Goal: Information Seeking & Learning: Understand process/instructions

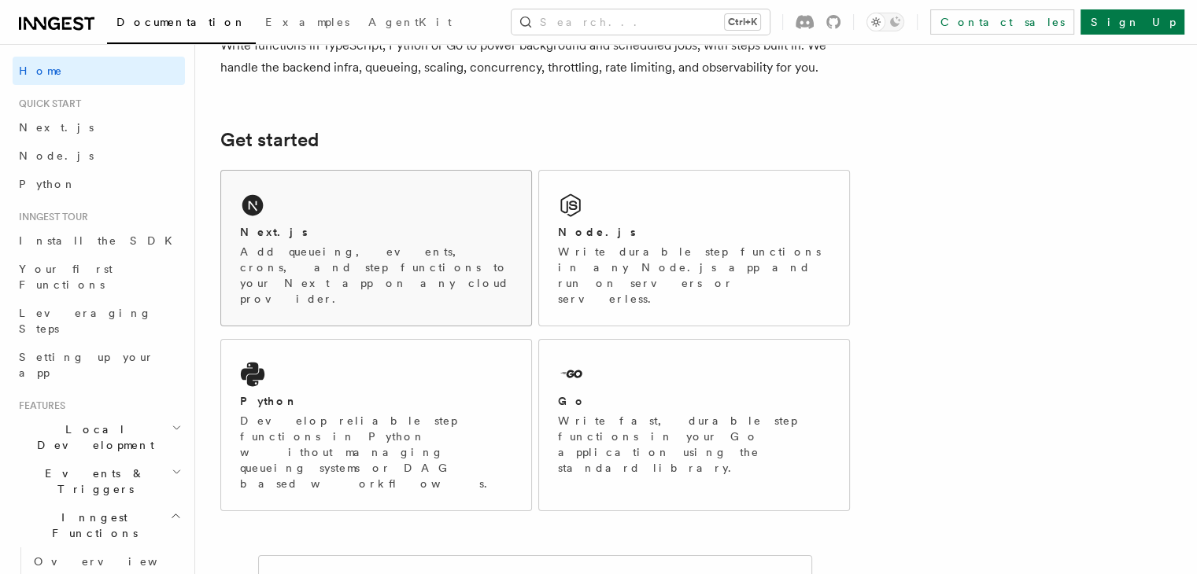
scroll to position [157, 0]
click at [318, 247] on p "Add queueing, events, crons, and step functions to your Next app on any cloud p…" at bounding box center [376, 275] width 272 height 63
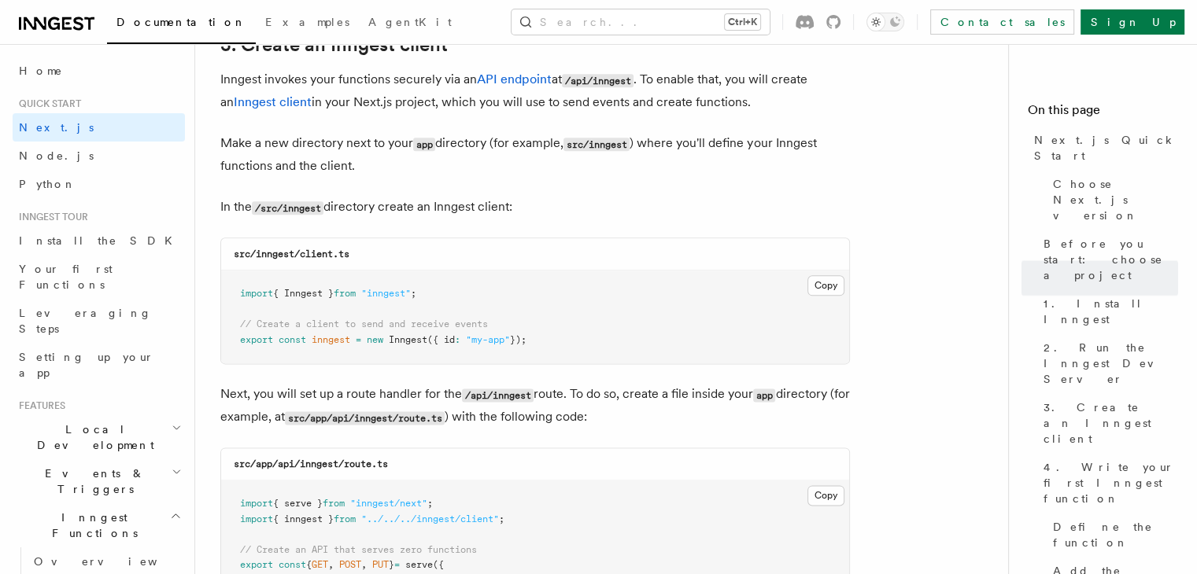
scroll to position [1889, 0]
drag, startPoint x: 300, startPoint y: 251, endPoint x: 360, endPoint y: 251, distance: 59.8
click at [360, 251] on div "src/inngest/client.ts" at bounding box center [535, 254] width 628 height 32
copy code "client.ts"
drag, startPoint x: 256, startPoint y: 253, endPoint x: 297, endPoint y: 254, distance: 40.9
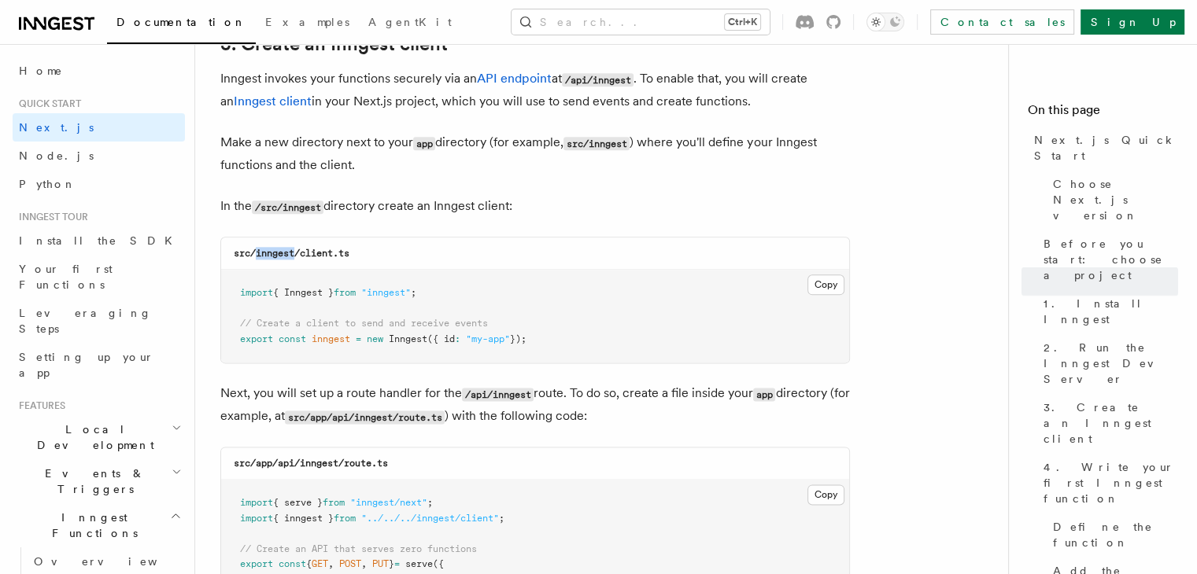
click at [297, 254] on code "src/inngest/client.ts" at bounding box center [292, 253] width 116 height 11
copy code "inngest"
drag, startPoint x: 301, startPoint y: 256, endPoint x: 355, endPoint y: 250, distance: 53.8
click at [355, 250] on div "src/inngest/client.ts" at bounding box center [535, 254] width 628 height 32
copy code "client.ts"
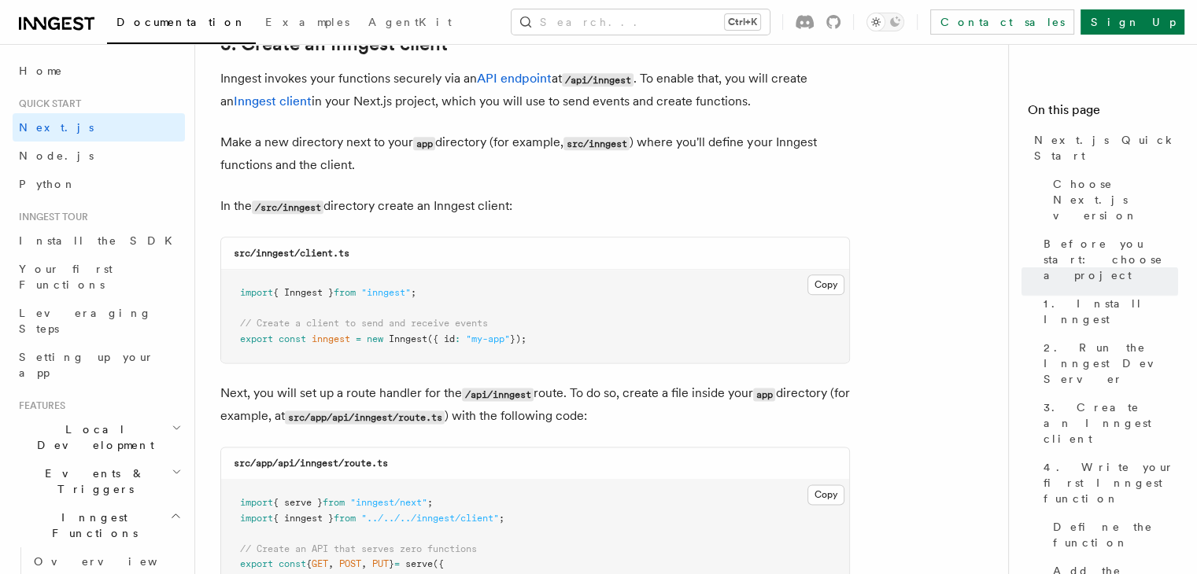
click at [386, 309] on pre "import { Inngest } from "inngest" ; // Create a client to send and receive even…" at bounding box center [535, 316] width 628 height 93
click at [828, 282] on button "Copy Copied" at bounding box center [825, 285] width 37 height 20
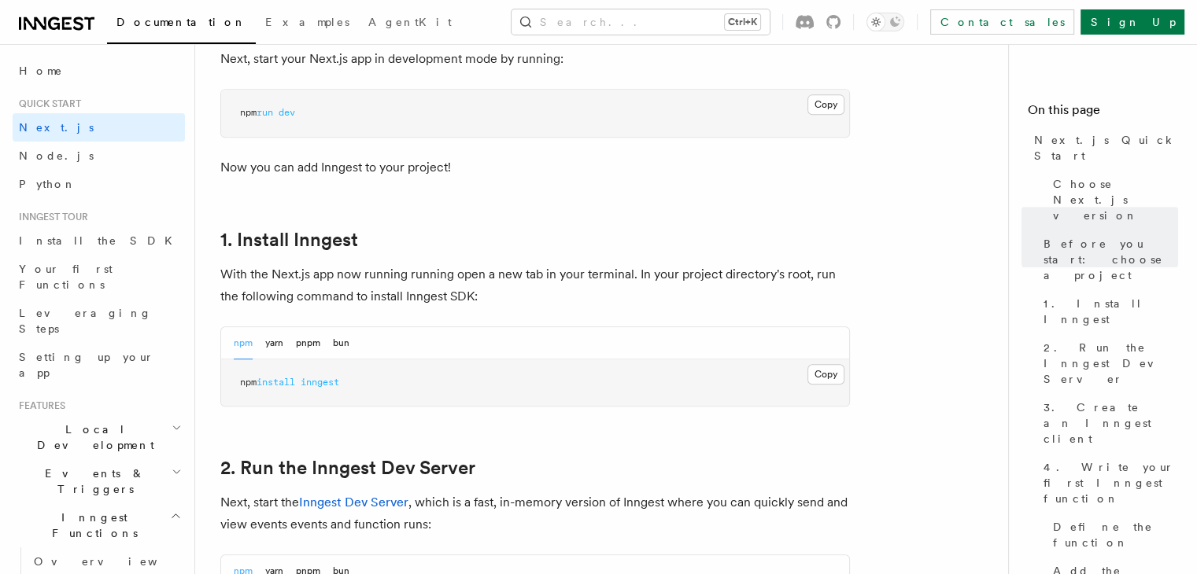
scroll to position [708, 0]
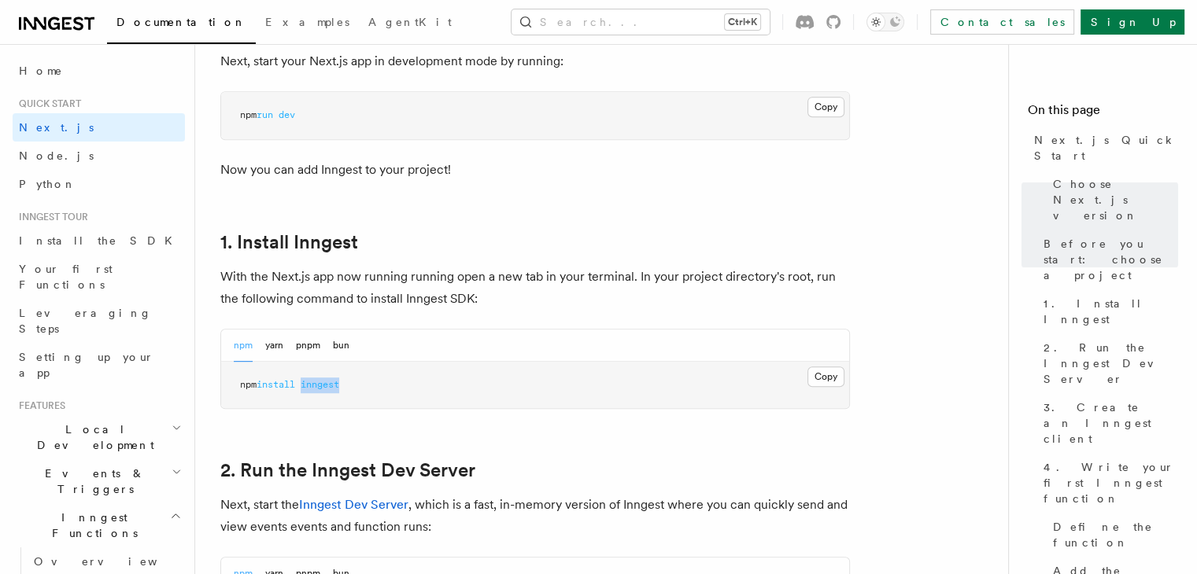
drag, startPoint x: 308, startPoint y: 385, endPoint x: 366, endPoint y: 378, distance: 57.8
click at [366, 378] on pre "npm install inngest" at bounding box center [535, 385] width 628 height 47
copy span "inngest"
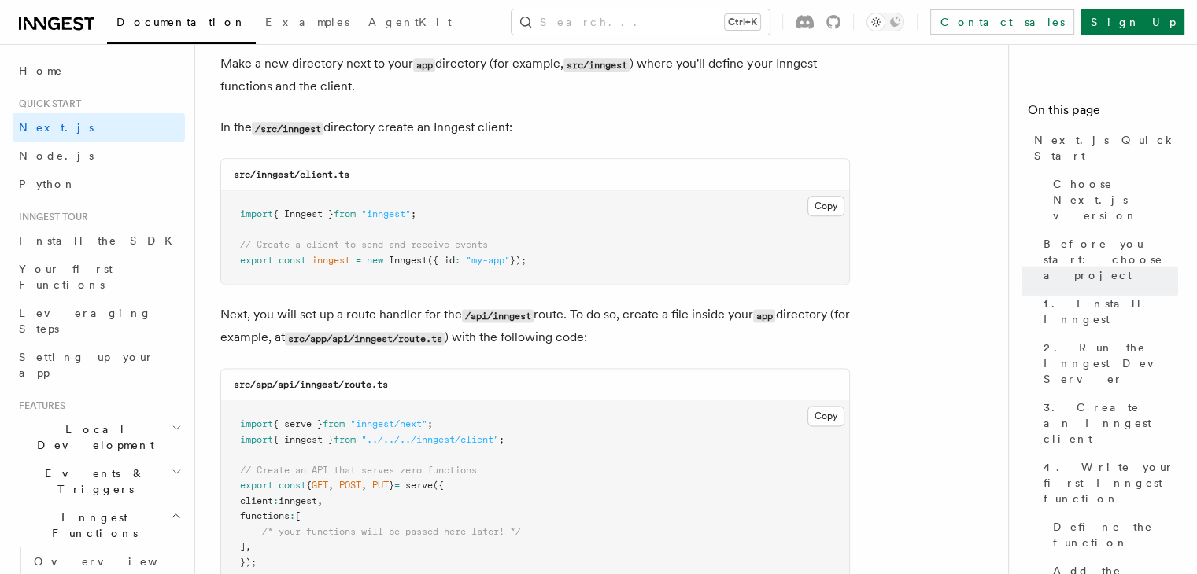
scroll to position [2203, 0]
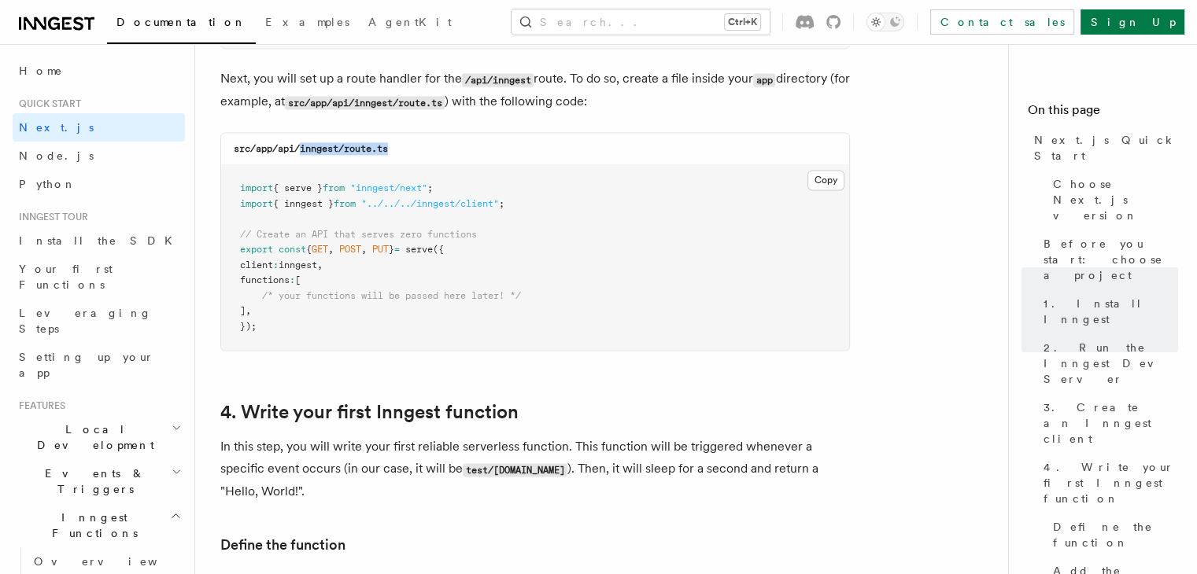
drag, startPoint x: 303, startPoint y: 151, endPoint x: 435, endPoint y: 150, distance: 132.2
click at [435, 150] on div "src/app/api/inngest/route.ts" at bounding box center [535, 149] width 628 height 32
copy code "inngest/route.ts"
click at [356, 209] on span "from" at bounding box center [345, 203] width 22 height 11
click at [821, 175] on button "Copy Copied" at bounding box center [825, 180] width 37 height 20
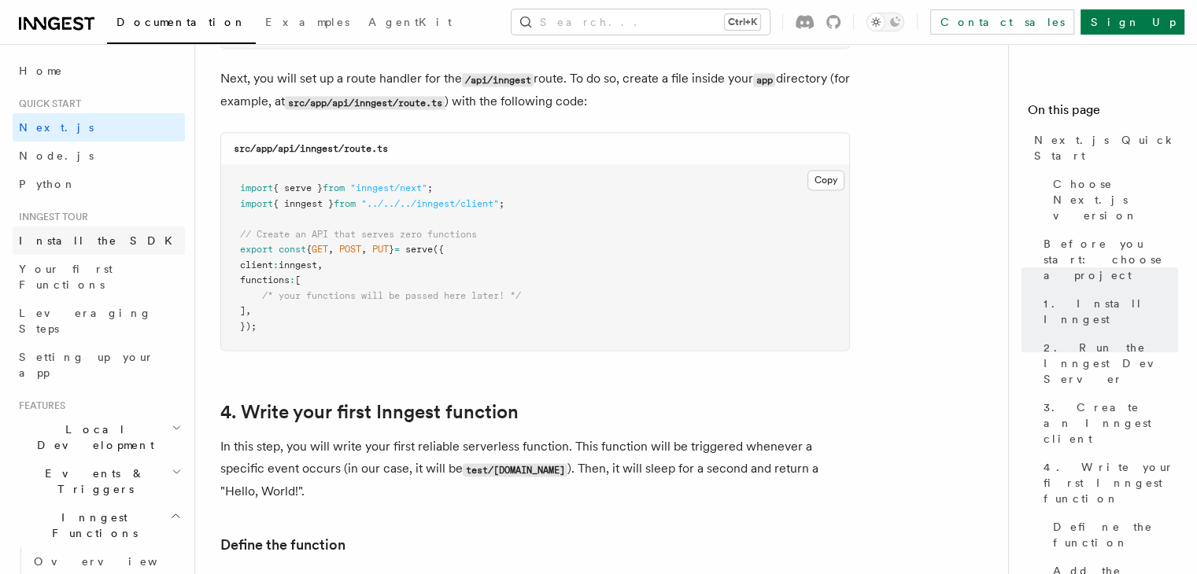
click at [109, 241] on link "Install the SDK" at bounding box center [99, 241] width 172 height 28
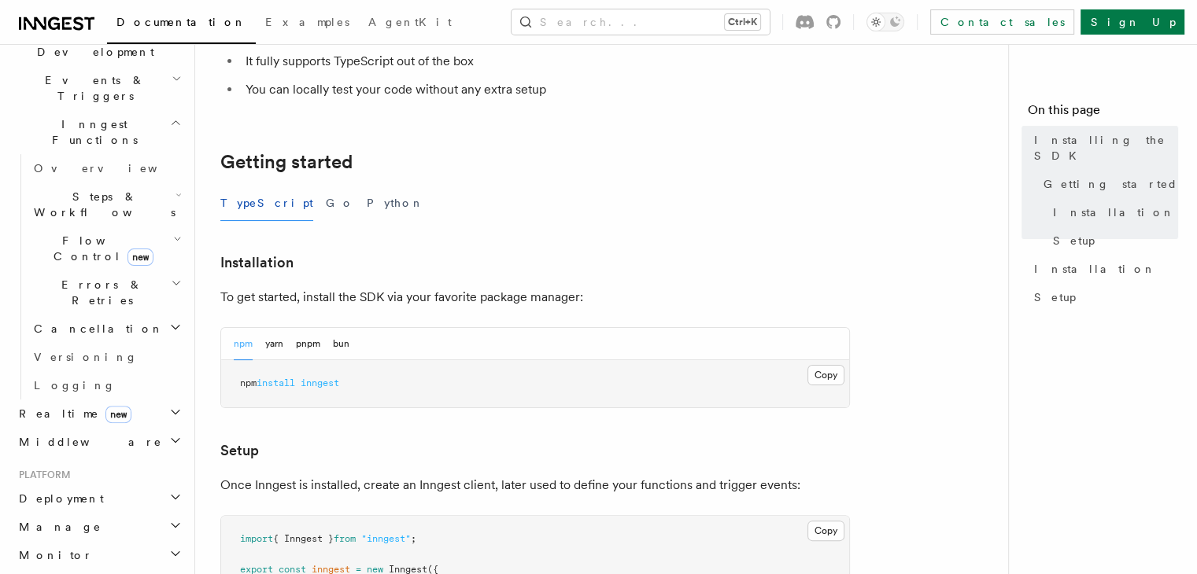
scroll to position [551, 0]
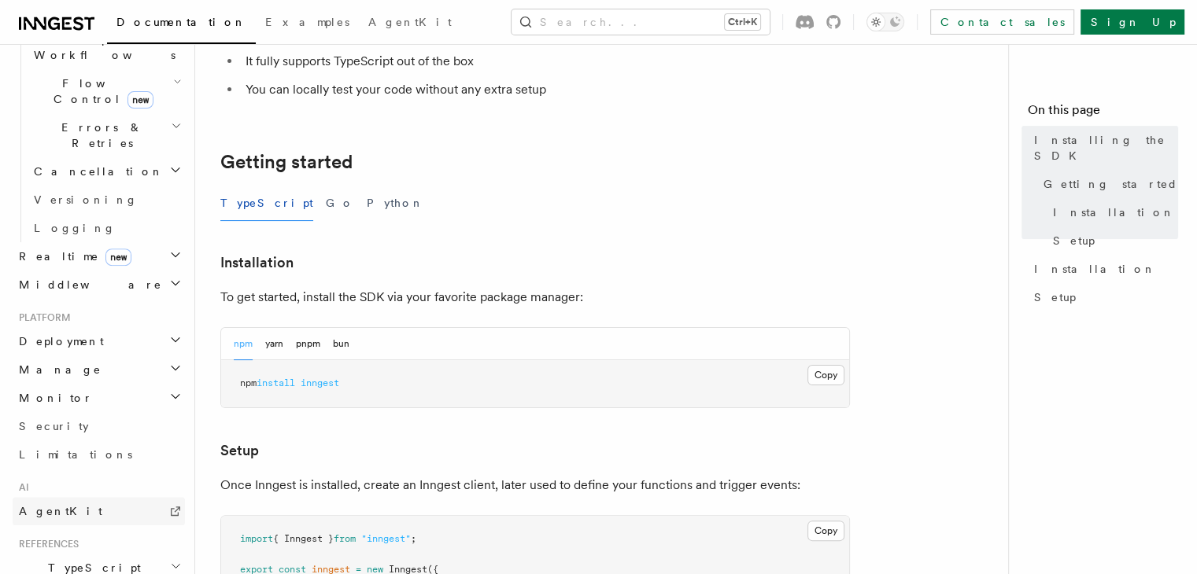
click at [75, 497] on link "AgentKit" at bounding box center [99, 511] width 172 height 28
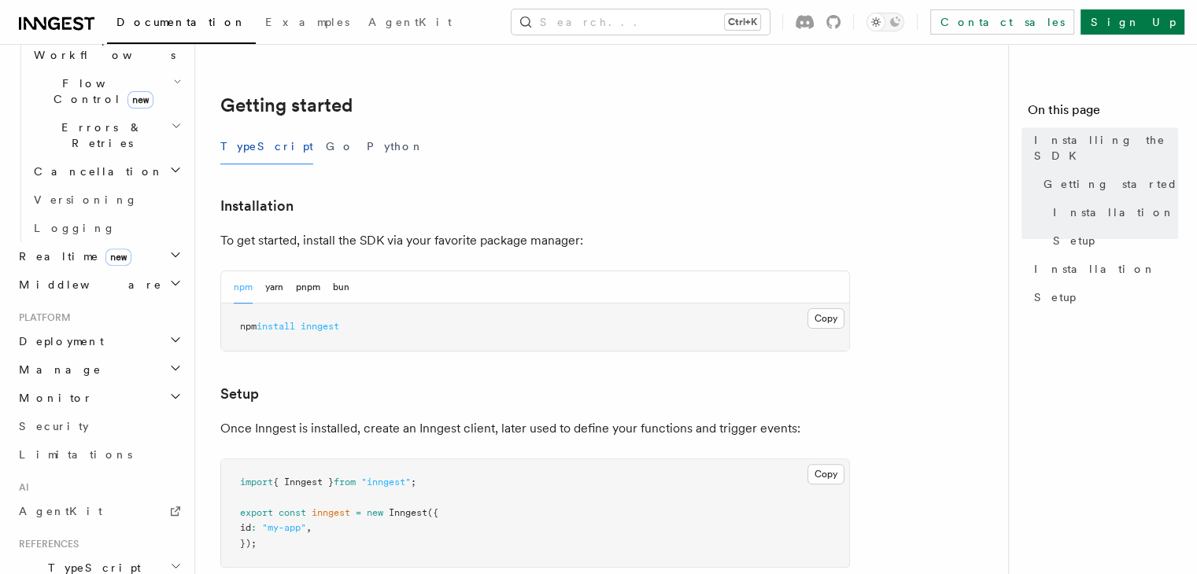
scroll to position [315, 0]
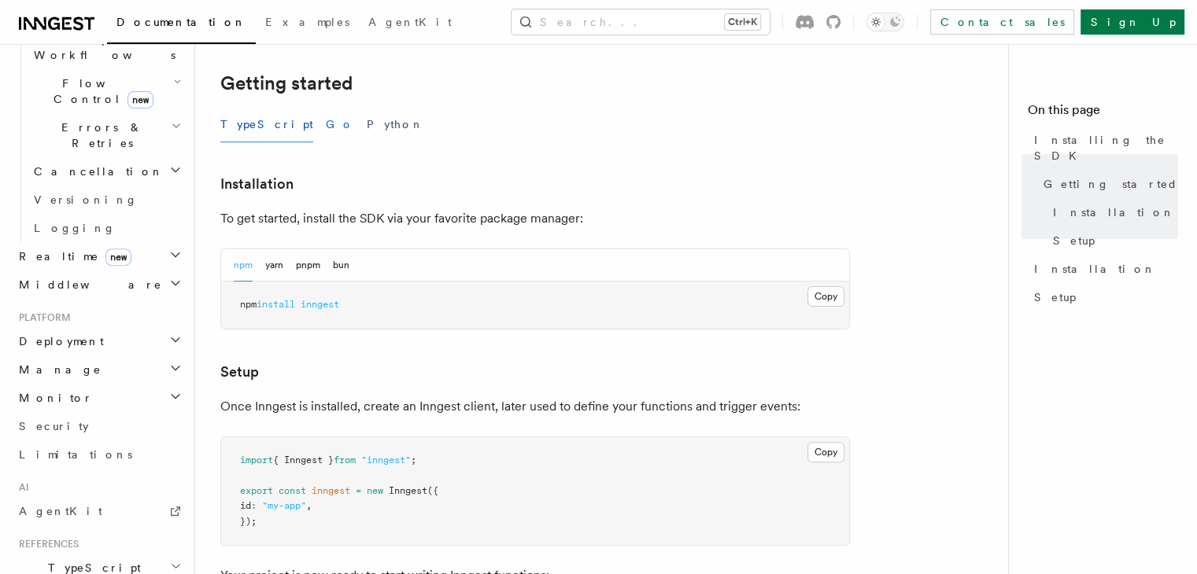
click at [326, 127] on button "Go" at bounding box center [340, 124] width 28 height 35
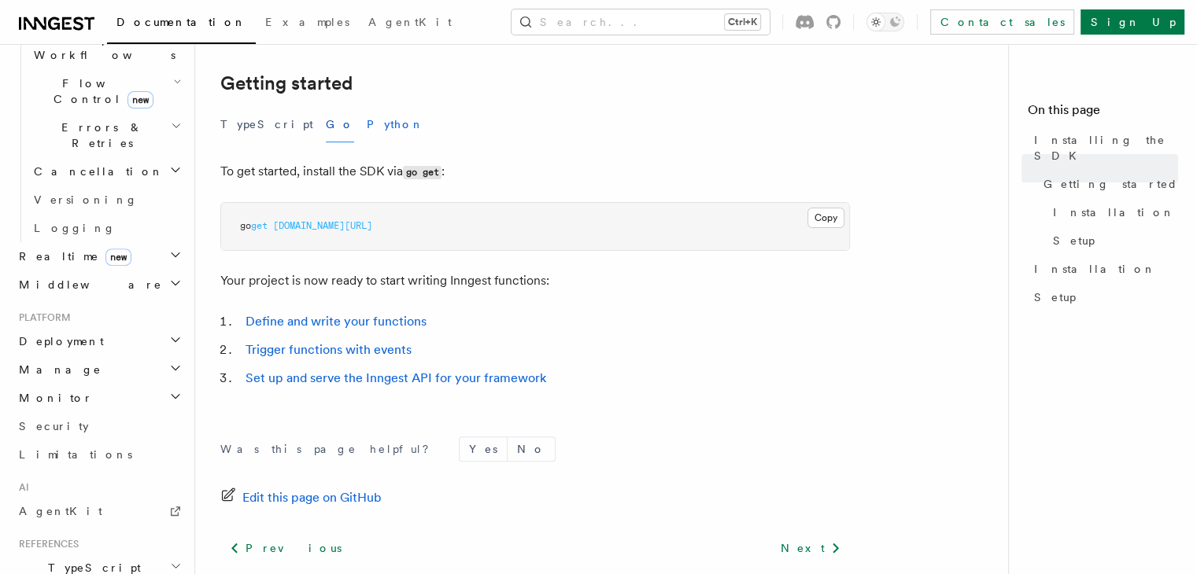
click at [367, 126] on button "Python" at bounding box center [395, 124] width 57 height 35
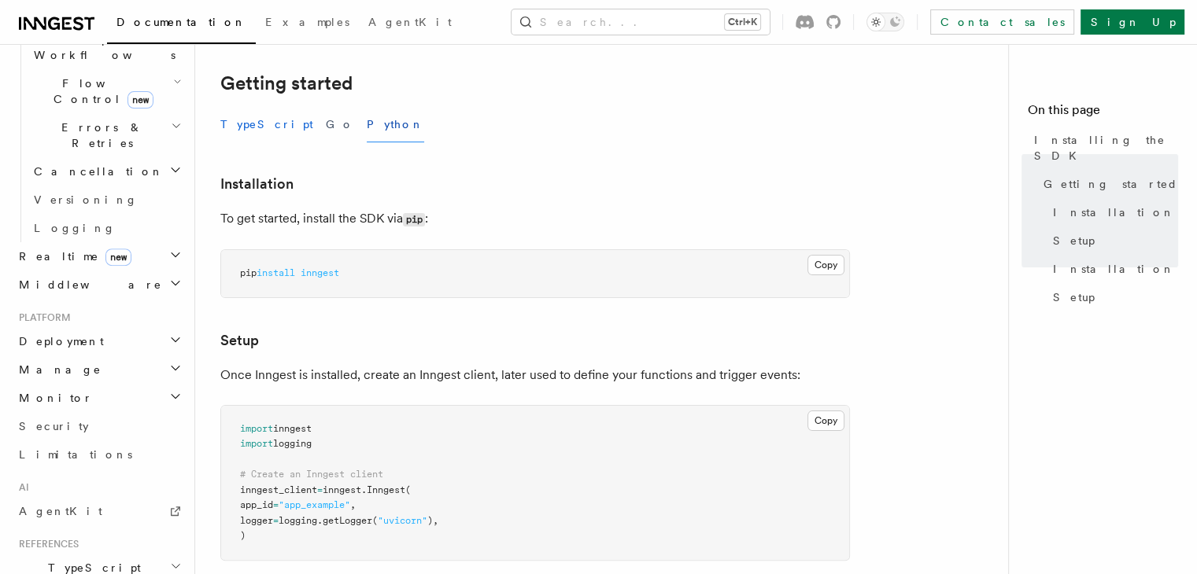
click at [246, 124] on button "TypeScript" at bounding box center [266, 124] width 93 height 35
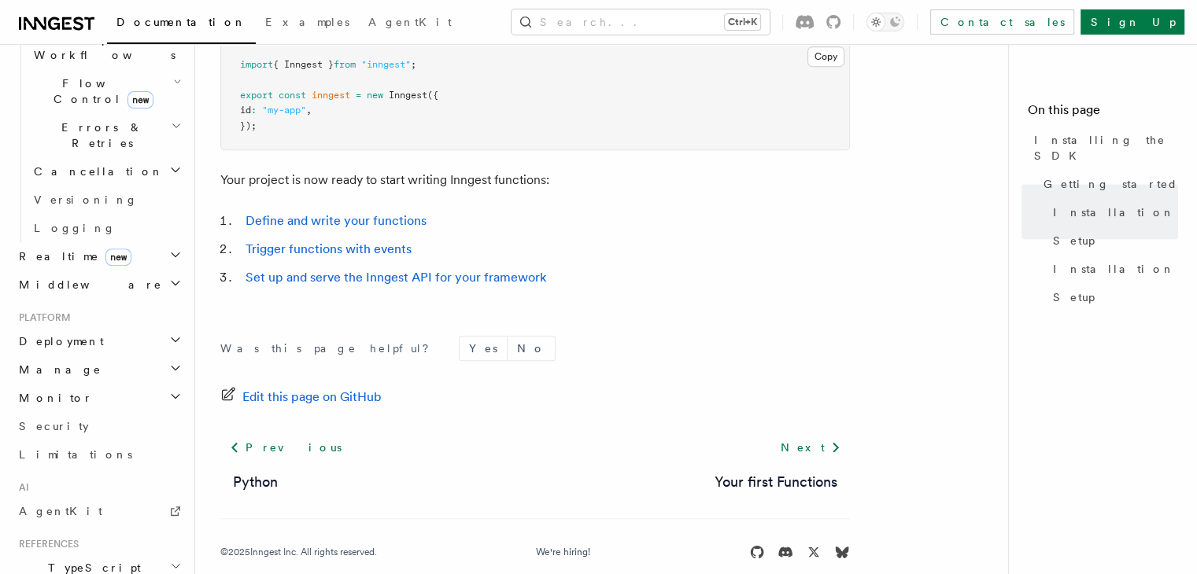
scroll to position [733, 0]
